Goal: Task Accomplishment & Management: Complete application form

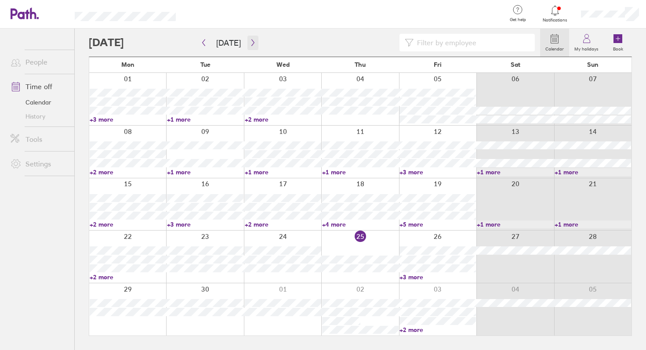
click at [254, 41] on button "button" at bounding box center [252, 43] width 11 height 14
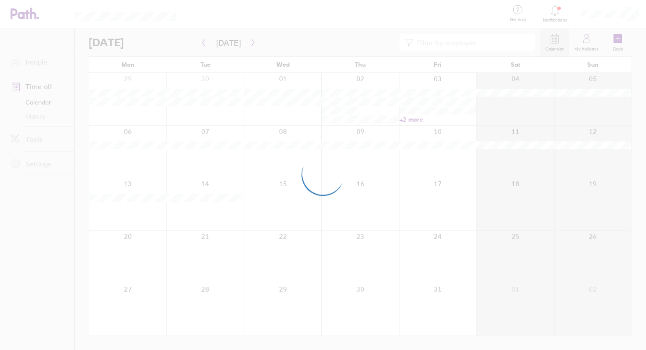
click at [252, 42] on div at bounding box center [323, 175] width 646 height 350
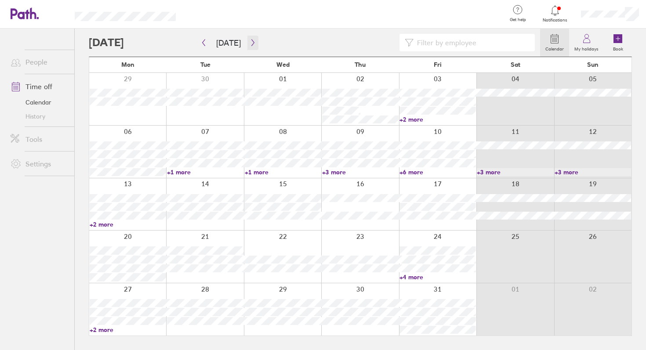
click at [252, 42] on icon "button" at bounding box center [253, 42] width 7 height 7
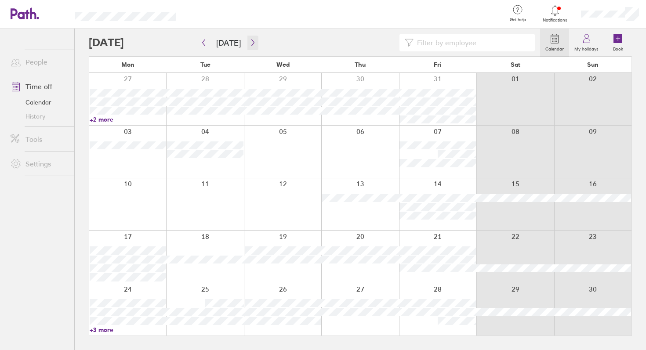
click at [252, 42] on icon "button" at bounding box center [253, 42] width 7 height 7
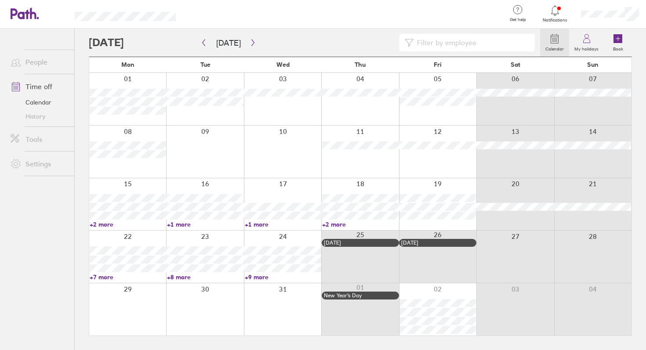
click at [125, 73] on div at bounding box center [127, 99] width 77 height 52
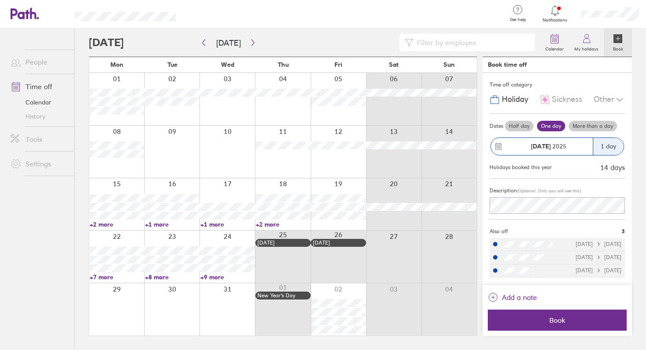
click at [609, 148] on div "1 day" at bounding box center [608, 146] width 31 height 17
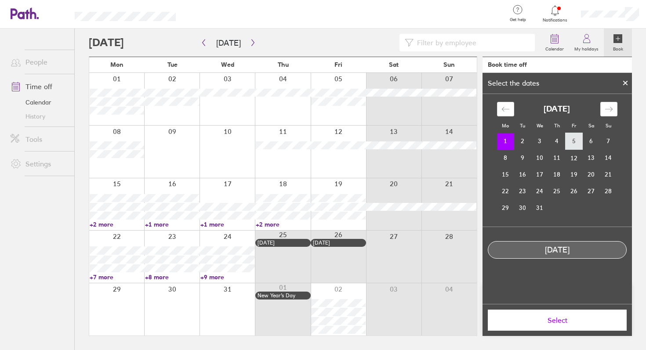
click at [577, 140] on td "5" at bounding box center [573, 141] width 17 height 17
click at [508, 143] on td "1" at bounding box center [505, 141] width 17 height 17
click at [518, 143] on td "2" at bounding box center [522, 141] width 17 height 17
click at [534, 143] on td "3" at bounding box center [539, 141] width 17 height 17
click at [497, 142] on td "1" at bounding box center [505, 141] width 17 height 17
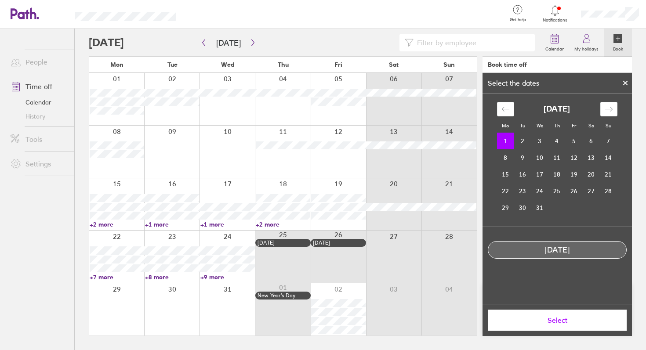
click at [622, 84] on icon at bounding box center [625, 82] width 6 height 5
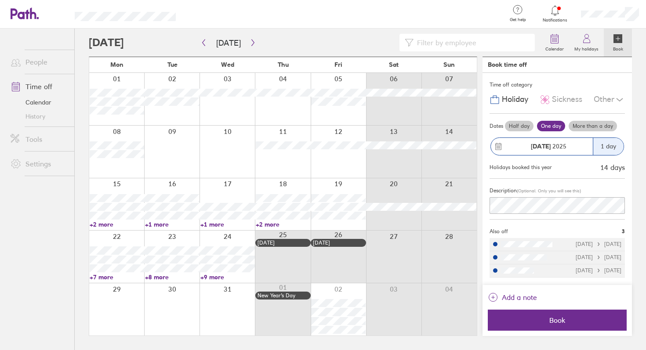
click at [613, 153] on div "1 day" at bounding box center [608, 146] width 31 height 17
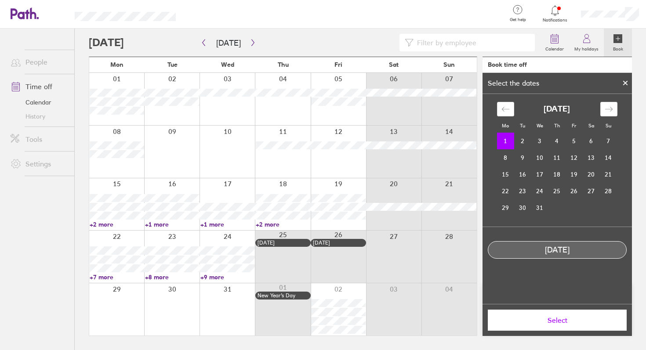
click at [625, 81] on icon at bounding box center [625, 82] width 6 height 5
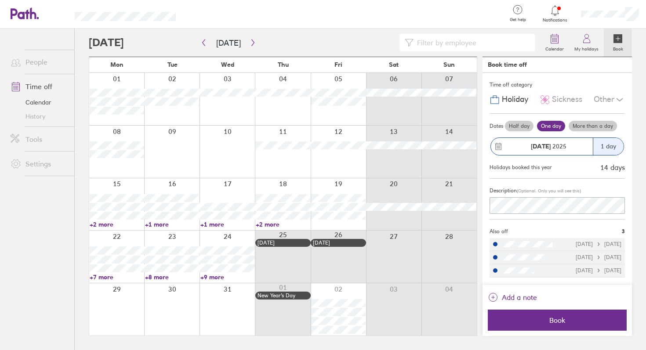
click at [599, 129] on label "More than a day" at bounding box center [593, 126] width 48 height 11
click at [0, 0] on input "More than a day" at bounding box center [0, 0] width 0 height 0
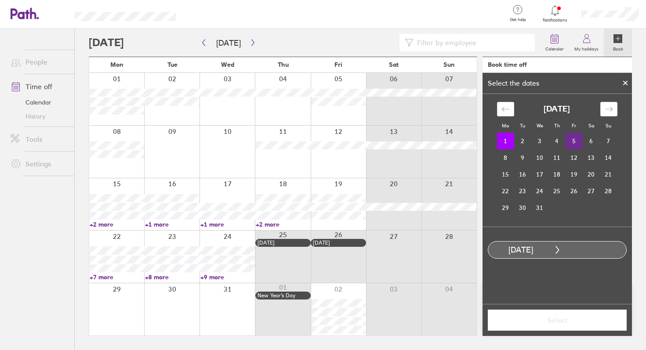
click at [568, 140] on td "5" at bounding box center [573, 141] width 17 height 17
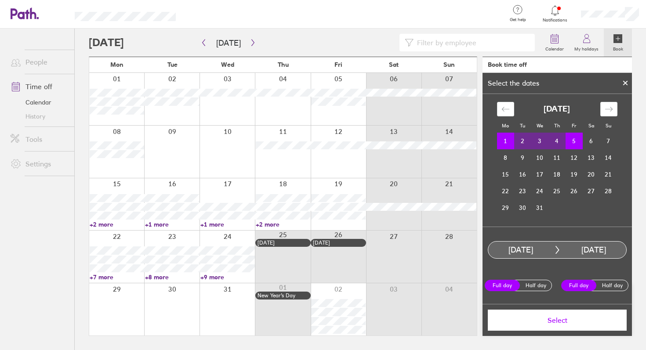
click at [540, 318] on span "Select" at bounding box center [557, 320] width 127 height 8
